Goal: Information Seeking & Learning: Learn about a topic

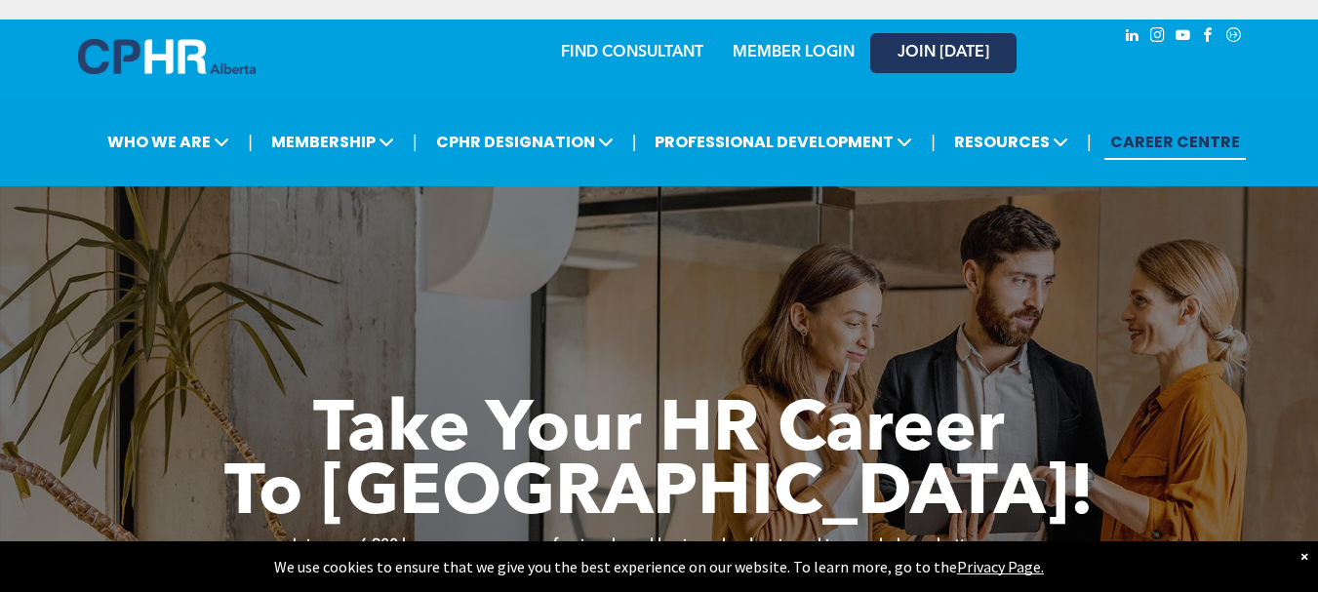
click at [940, 57] on span "JOIN [DATE]" at bounding box center [944, 53] width 92 height 19
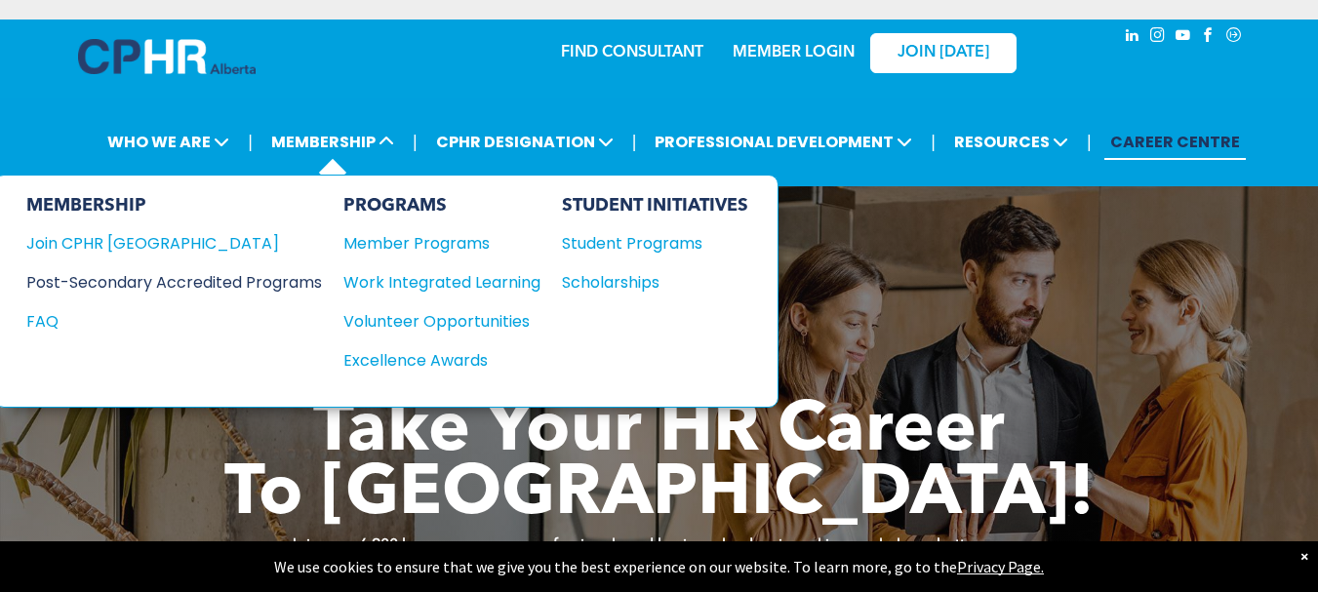
click at [133, 280] on div "Post-Secondary Accredited Programs" at bounding box center [159, 282] width 266 height 24
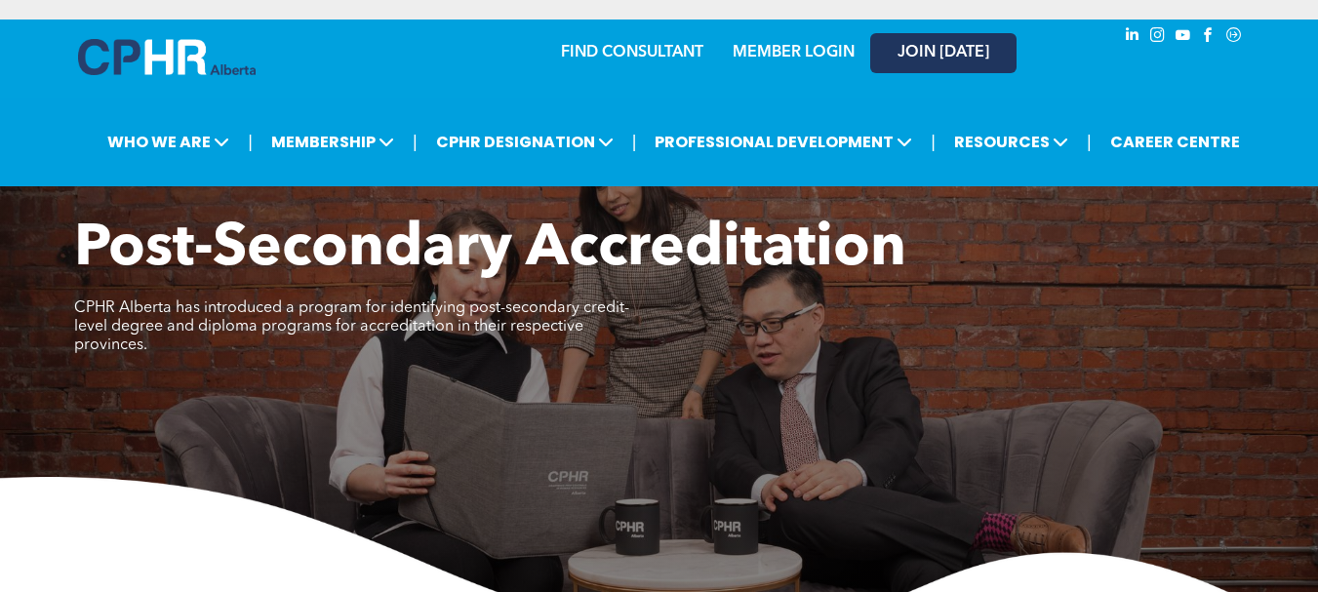
click at [904, 48] on span "JOIN [DATE]" at bounding box center [944, 53] width 92 height 19
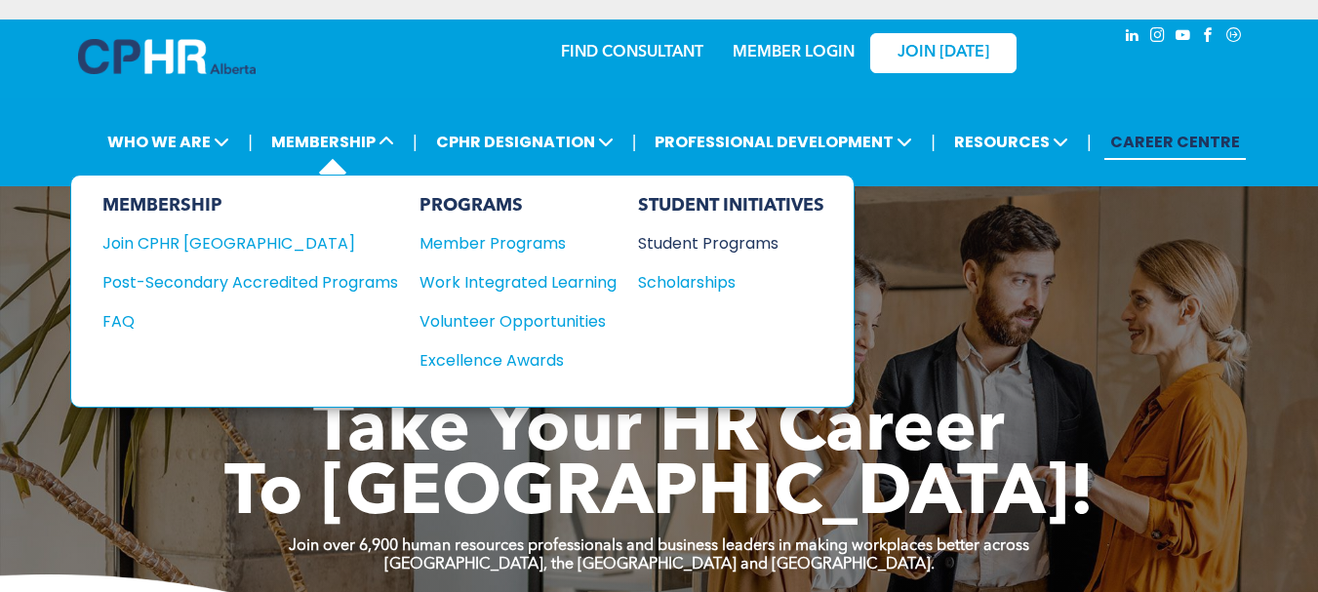
click at [712, 242] on div "Student Programs" at bounding box center [722, 243] width 168 height 24
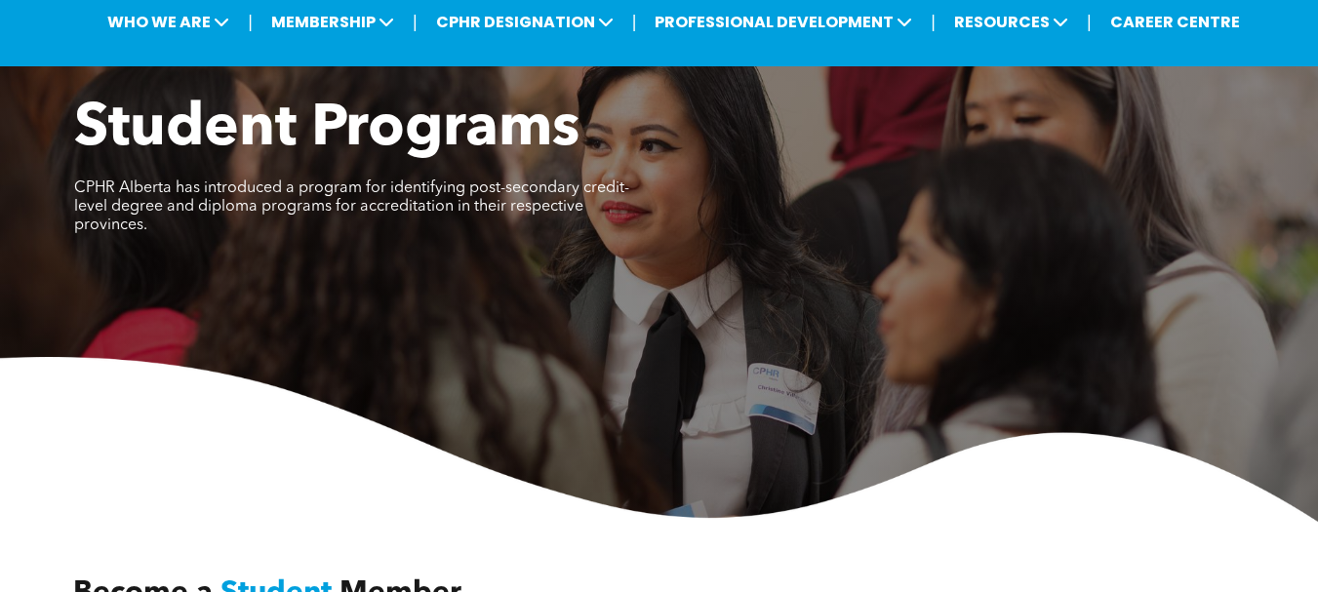
scroll to position [115, 0]
